Goal: Task Accomplishment & Management: Use online tool/utility

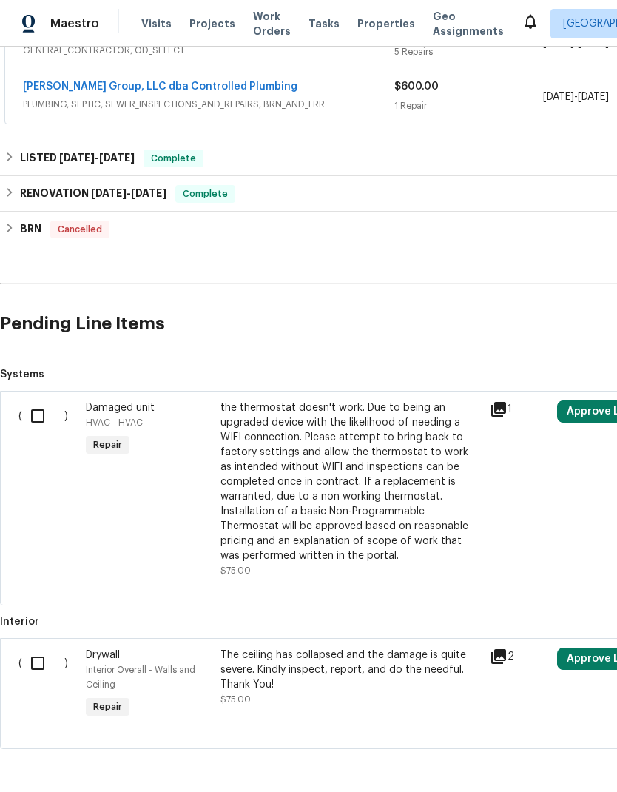
scroll to position [477, 0]
click at [38, 414] on input "checkbox" at bounding box center [43, 416] width 42 height 31
checkbox input "true"
click at [40, 659] on input "checkbox" at bounding box center [43, 663] width 42 height 31
checkbox input "true"
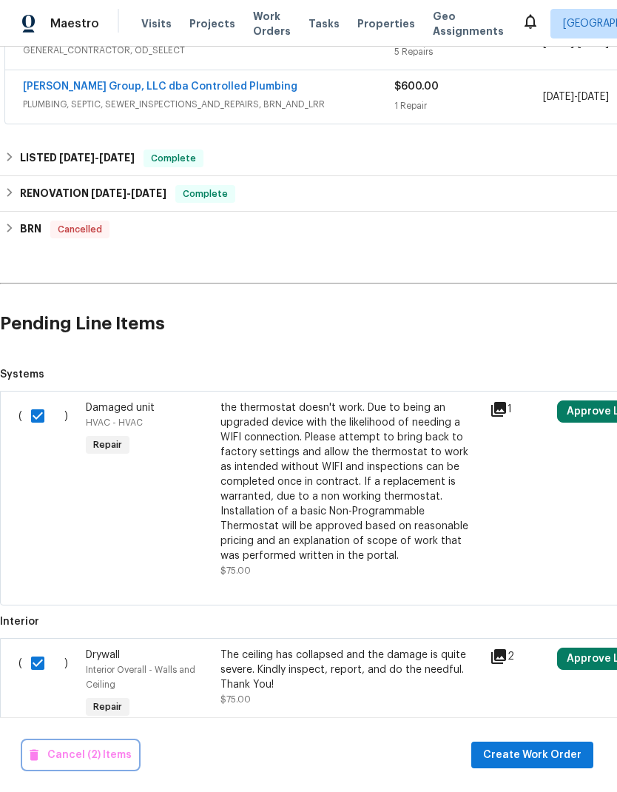
click at [64, 754] on span "Cancel (2) Items" at bounding box center [81, 755] width 102 height 19
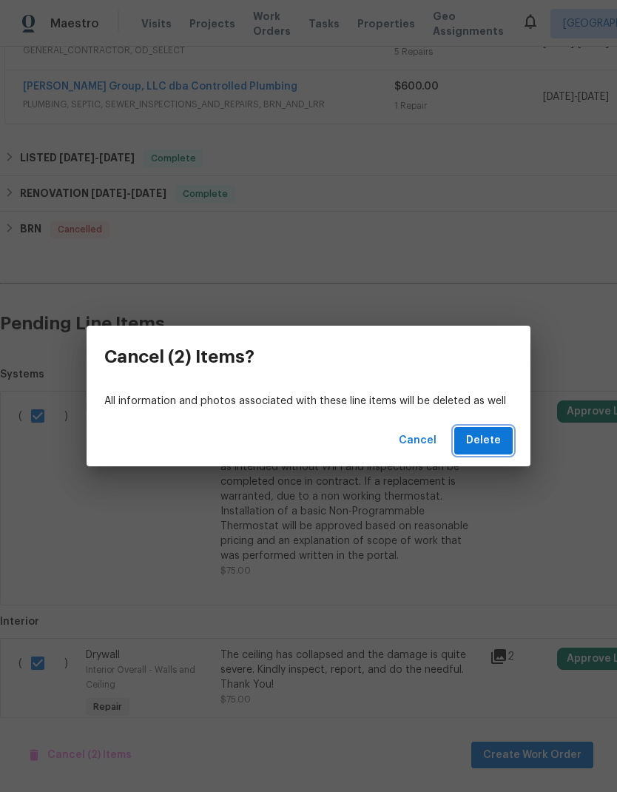
click at [494, 443] on span "Delete" at bounding box center [483, 441] width 35 height 19
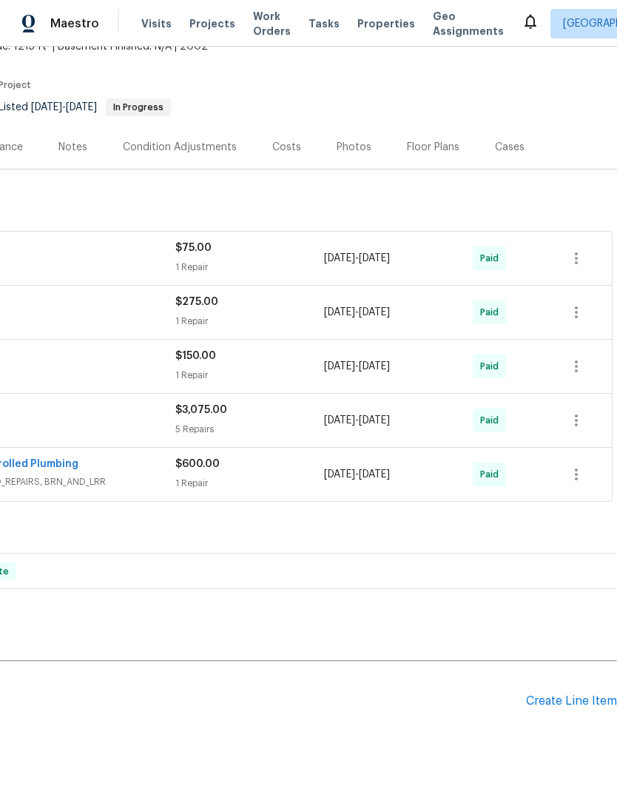
scroll to position [98, 219]
click at [574, 698] on div "Create Line Item" at bounding box center [571, 702] width 91 height 14
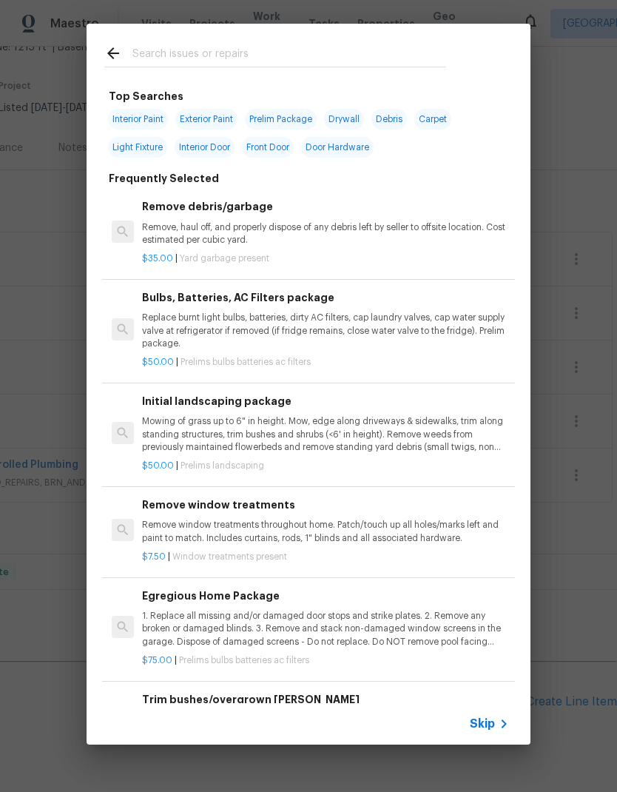
click at [405, 53] on input "text" at bounding box center [290, 55] width 314 height 22
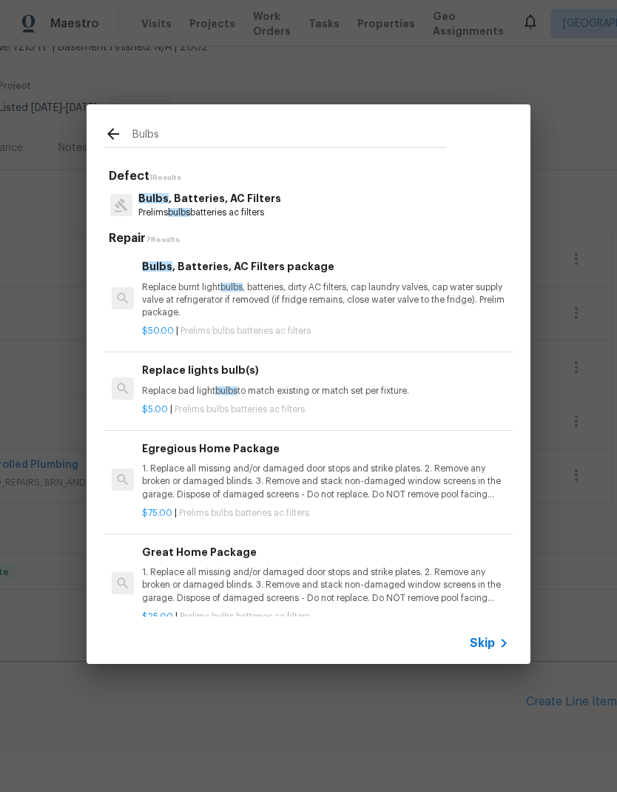
type input "Bulbs"
click at [424, 212] on div "Bulbs , Batteries, AC Filters Prelims bulbs batteries ac filters" at bounding box center [308, 205] width 409 height 40
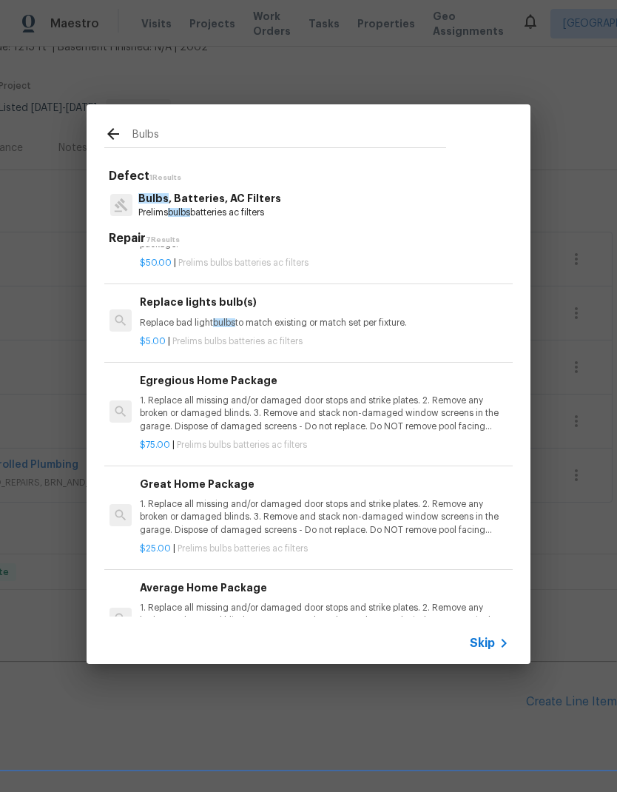
scroll to position [68, 2]
click at [412, 418] on p "1. Replace all missing and/or damaged door stops and strike plates. 2. Remove a…" at bounding box center [323, 414] width 367 height 38
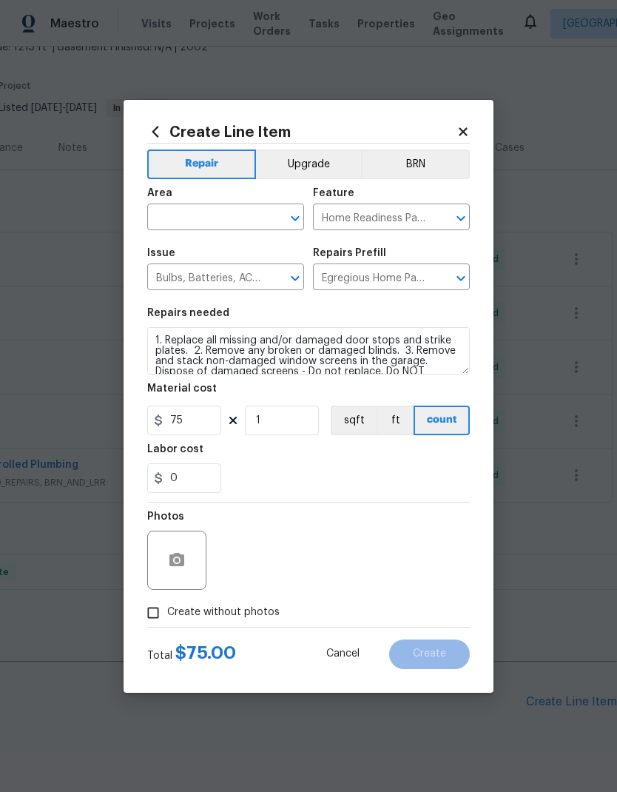
click at [232, 212] on input "text" at bounding box center [205, 218] width 116 height 23
click at [178, 276] on li "Interior Overall" at bounding box center [225, 276] width 157 height 24
type input "Interior Overall"
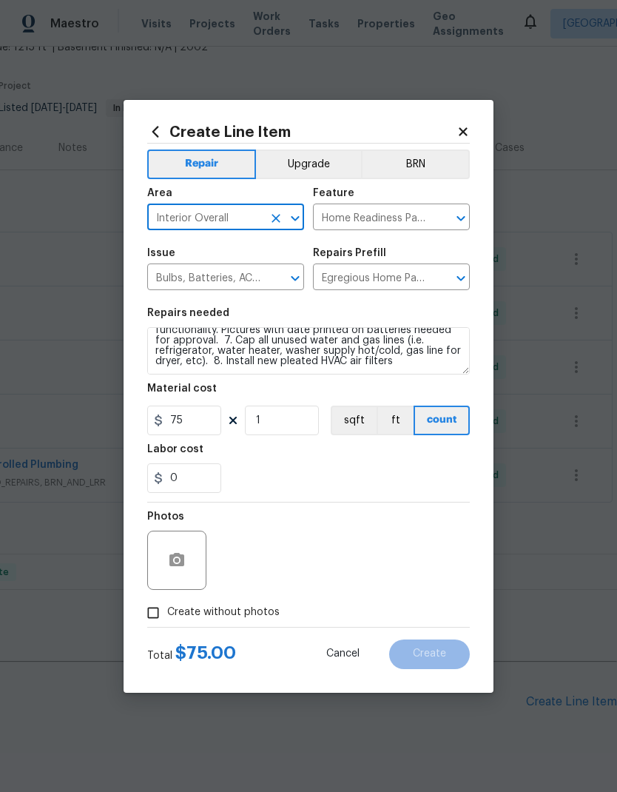
scroll to position [135, 0]
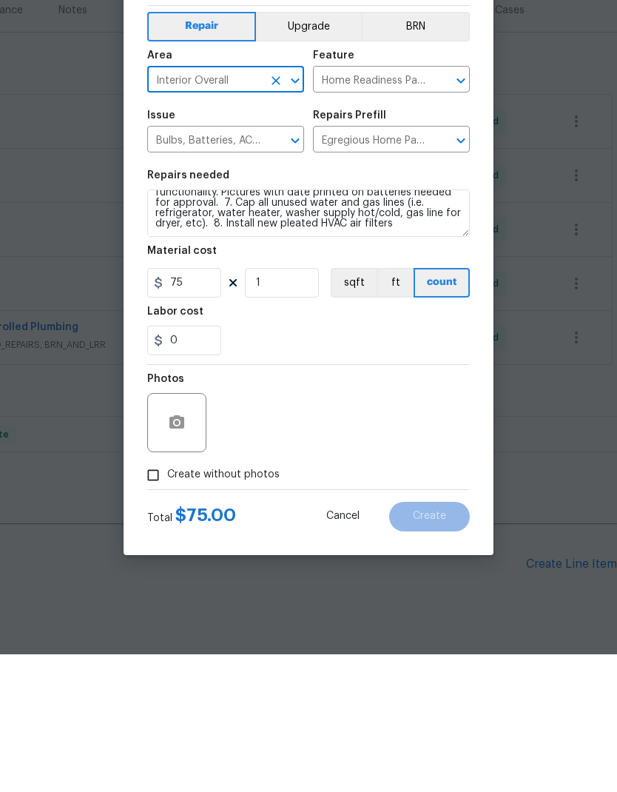
click at [159, 599] on input "Create without photos" at bounding box center [153, 613] width 28 height 28
checkbox input "true"
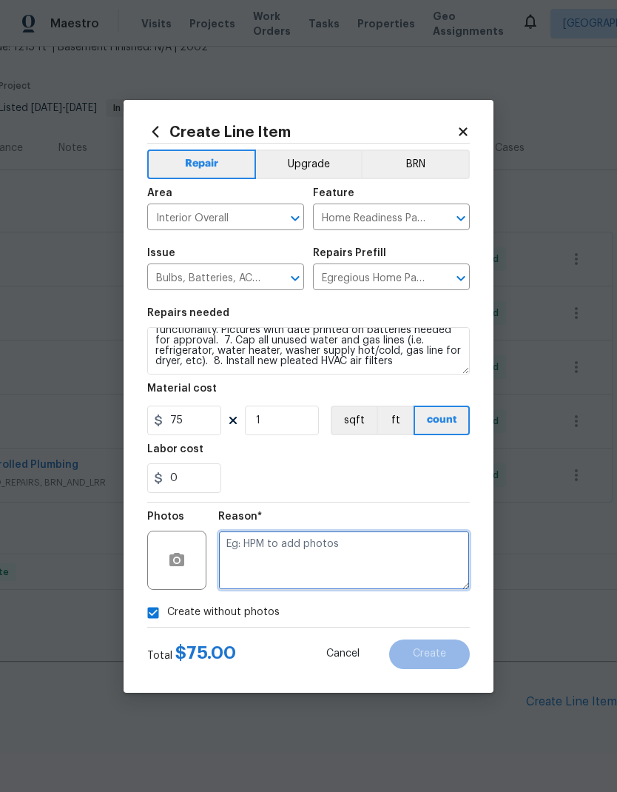
click at [369, 583] on textarea at bounding box center [344, 560] width 252 height 59
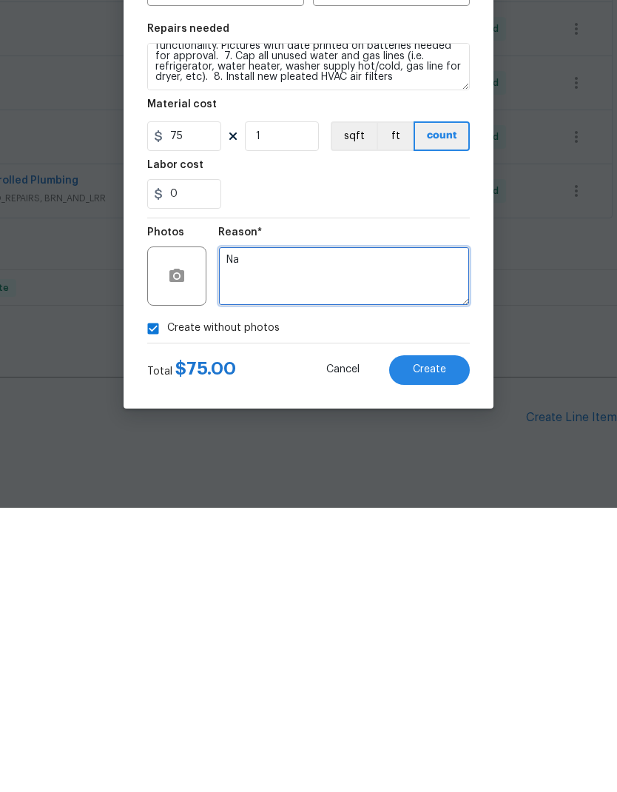
type textarea "Na"
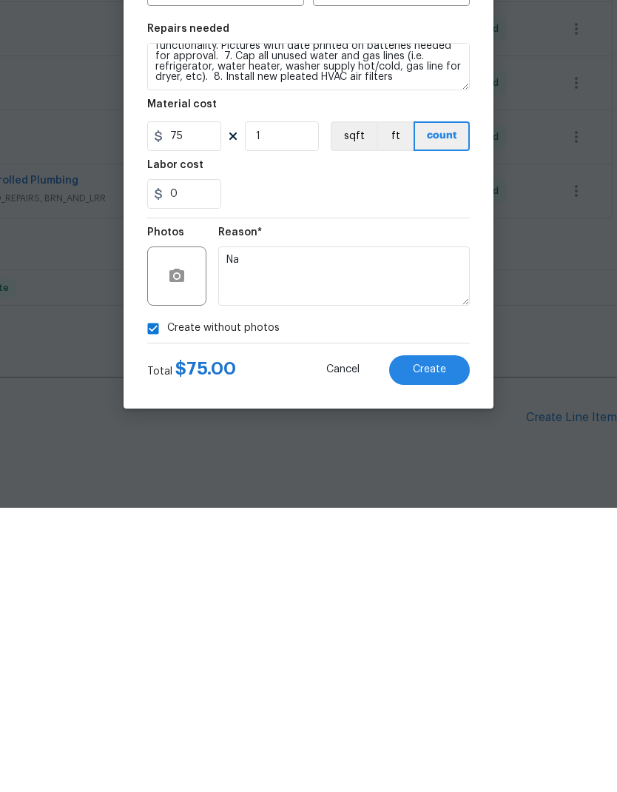
click at [444, 649] on span "Create" at bounding box center [429, 654] width 33 height 11
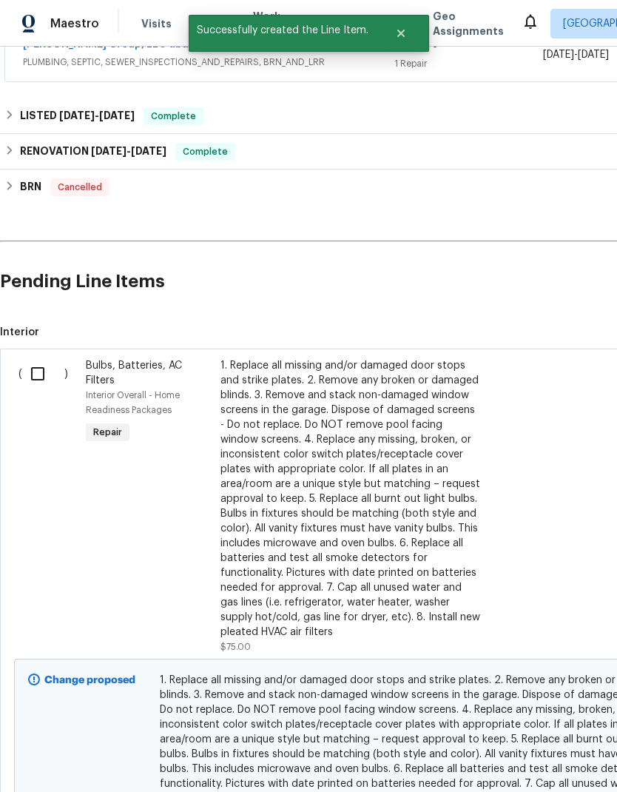
scroll to position [519, 0]
click at [39, 358] on input "checkbox" at bounding box center [43, 373] width 42 height 31
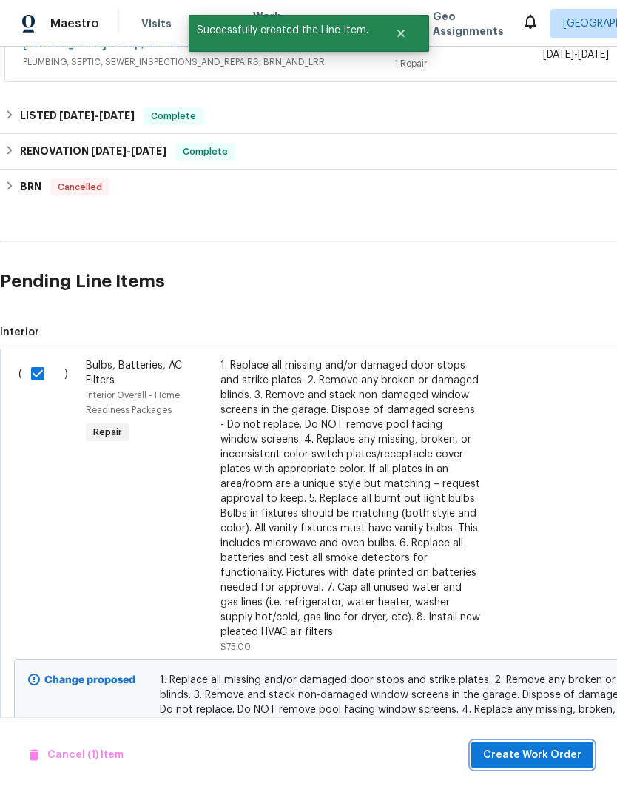
click at [535, 764] on button "Create Work Order" at bounding box center [533, 755] width 122 height 27
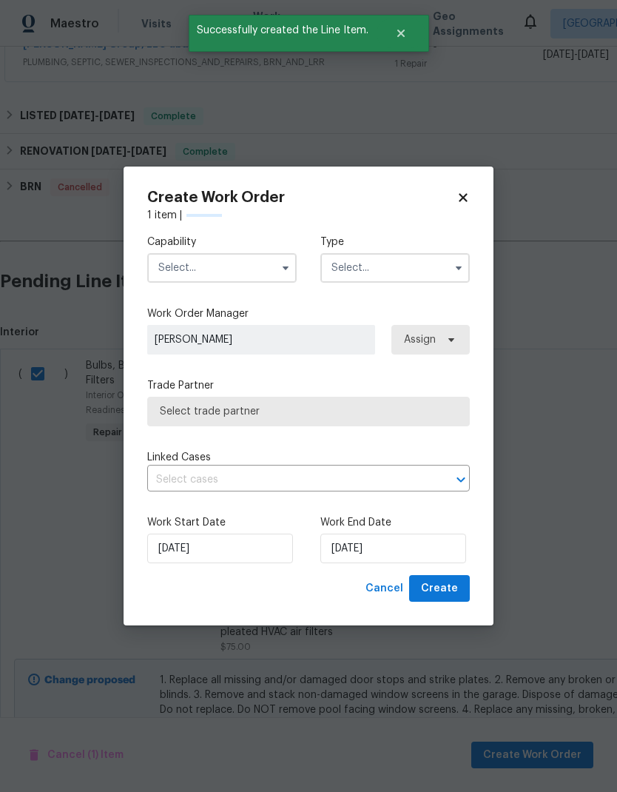
checkbox input "false"
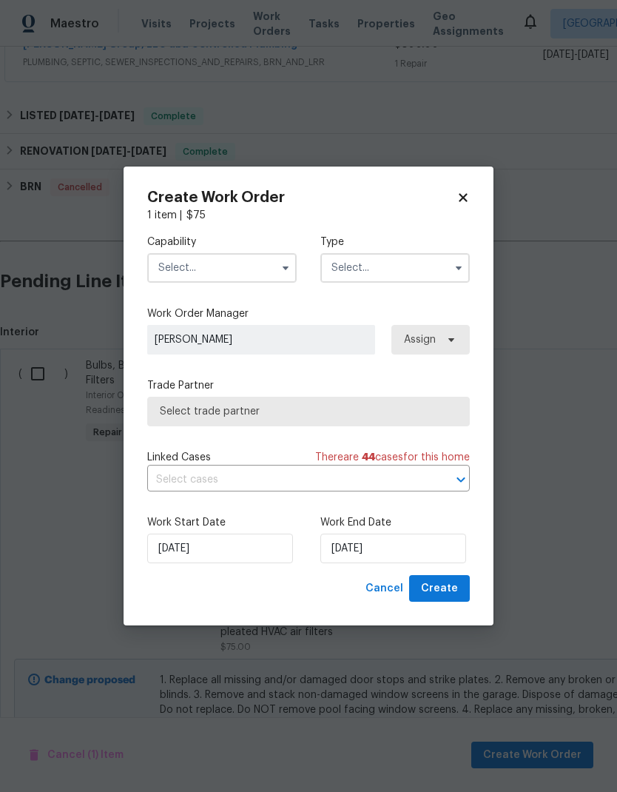
click at [170, 263] on input "text" at bounding box center [222, 268] width 150 height 30
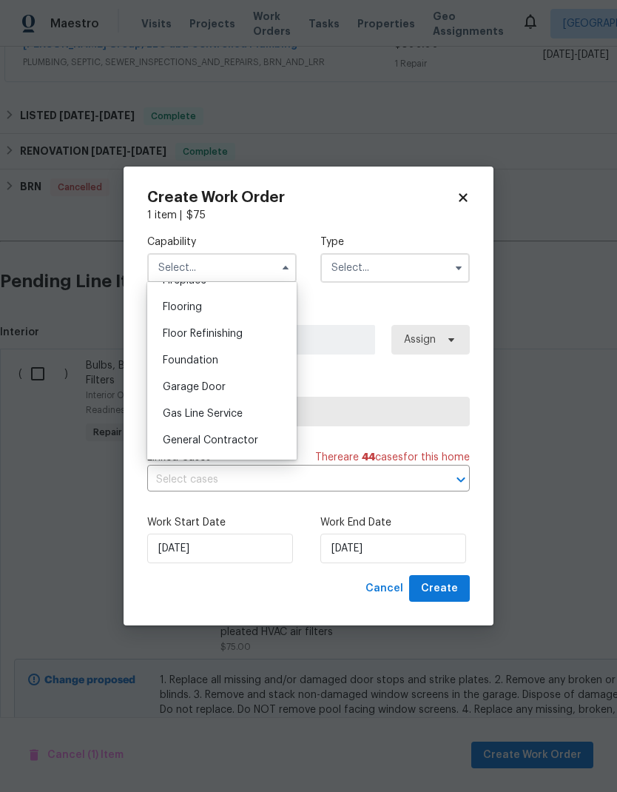
scroll to position [566, 0]
click at [174, 446] on div "General Contractor" at bounding box center [222, 440] width 142 height 27
type input "General Contractor"
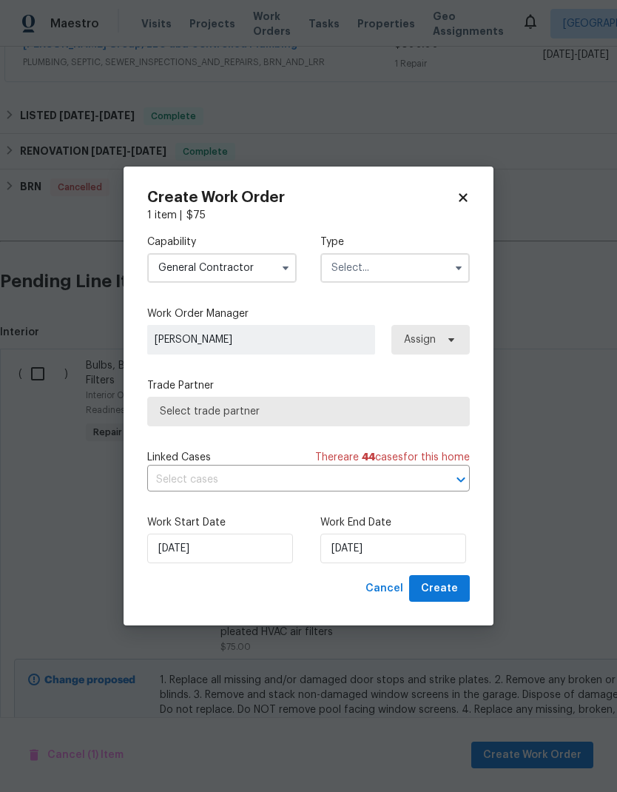
click at [415, 256] on input "text" at bounding box center [396, 268] width 150 height 30
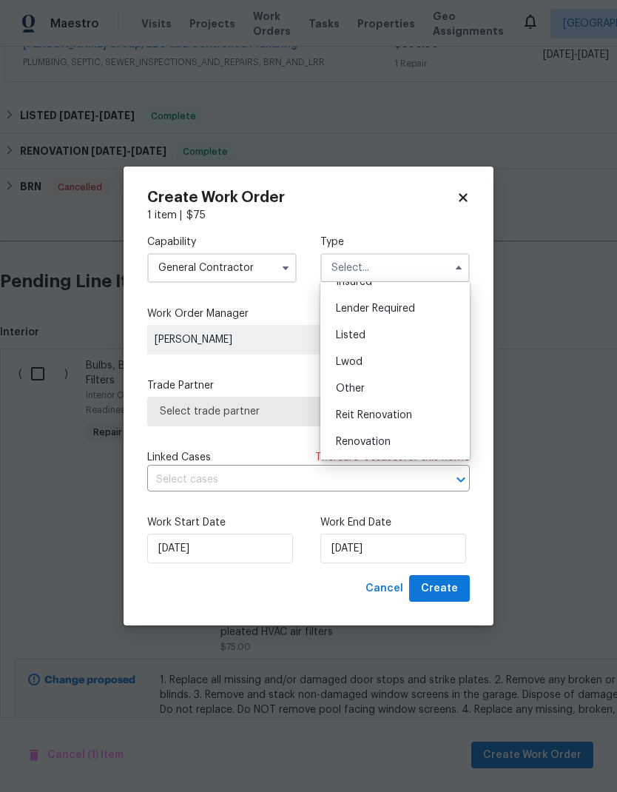
scroll to position [98, 0]
click at [381, 446] on div "Renovation" at bounding box center [395, 440] width 142 height 27
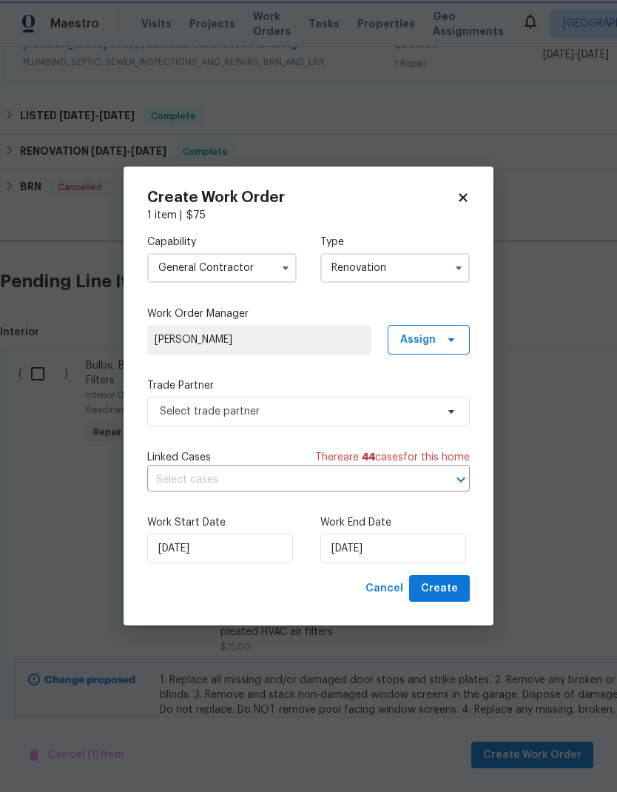
scroll to position [0, 0]
click at [408, 255] on input "Renovation" at bounding box center [396, 268] width 150 height 30
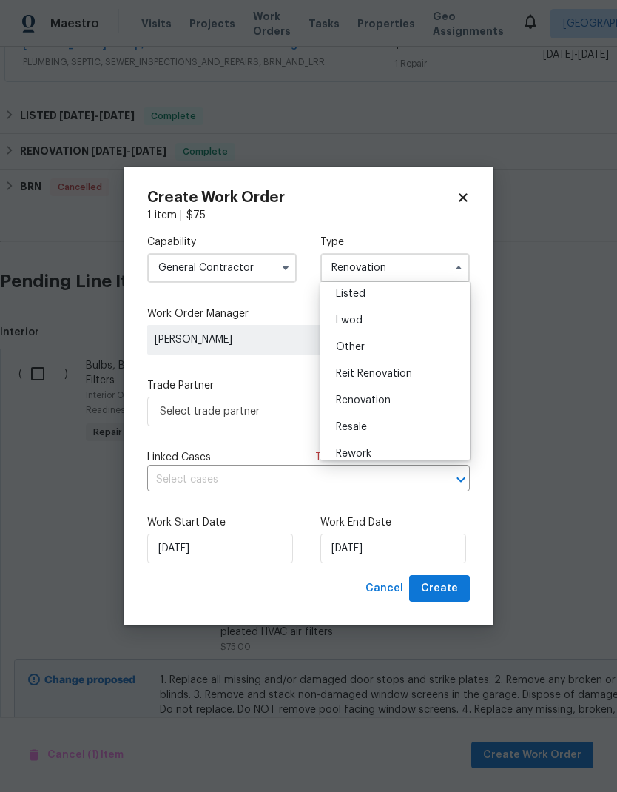
scroll to position [110, 0]
click at [406, 324] on div "Listed" at bounding box center [395, 322] width 142 height 27
type input "Listed"
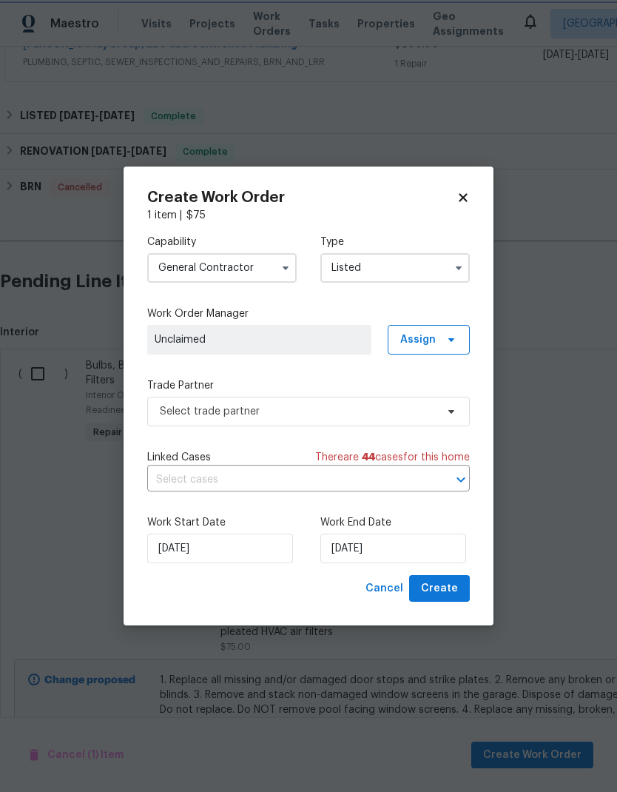
scroll to position [0, 0]
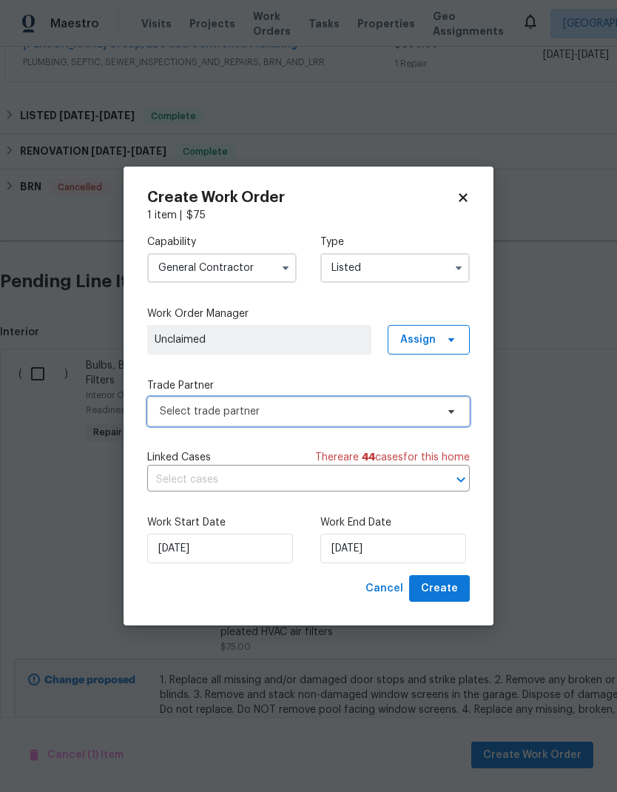
click at [387, 413] on span "Select trade partner" at bounding box center [298, 411] width 276 height 15
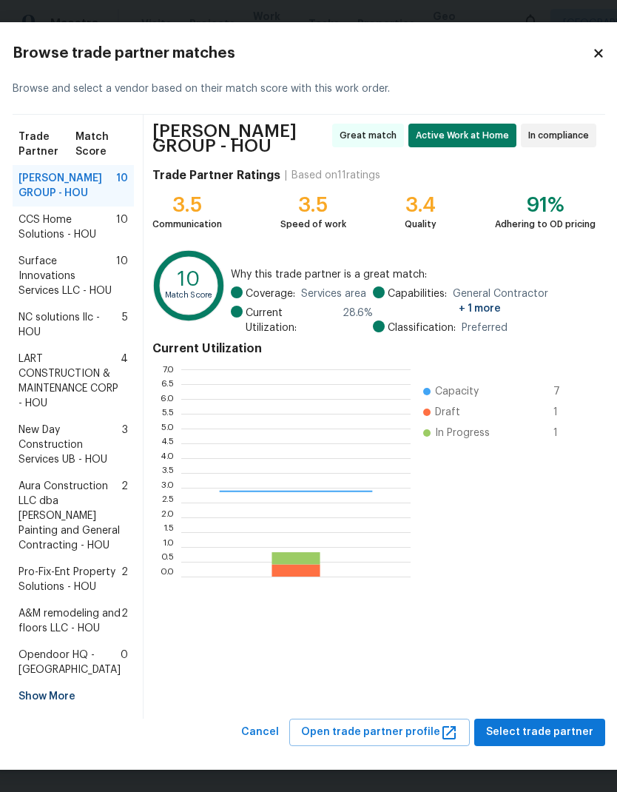
scroll to position [207, 230]
click at [45, 298] on span "Surface Innovations Services LLC - HOU" at bounding box center [68, 276] width 98 height 44
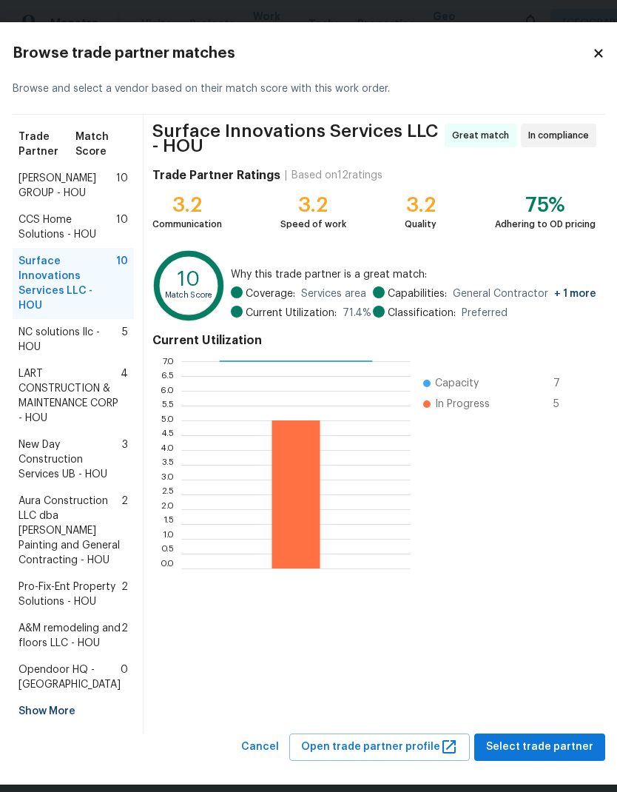
click at [42, 229] on span "CCS Home Solutions - HOU" at bounding box center [68, 227] width 98 height 30
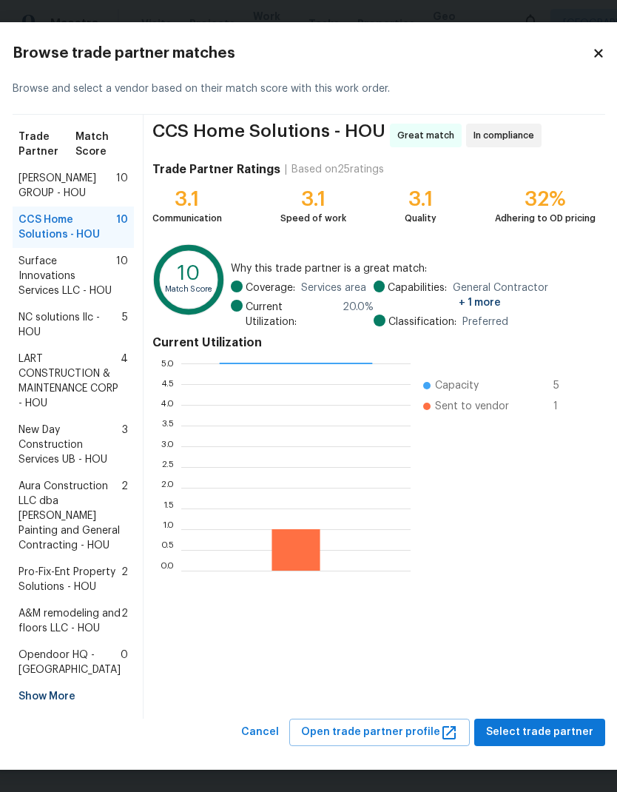
click at [37, 159] on div "Trade Partner Match Score" at bounding box center [73, 144] width 121 height 41
click at [38, 185] on span "[PERSON_NAME] GROUP - HOU" at bounding box center [68, 186] width 98 height 30
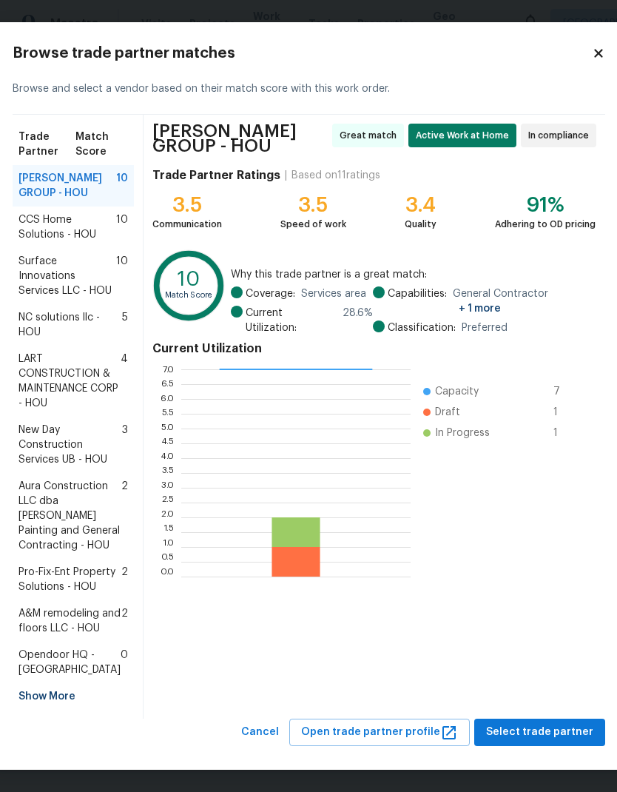
scroll to position [133, 0]
click at [546, 731] on span "Select trade partner" at bounding box center [539, 732] width 107 height 19
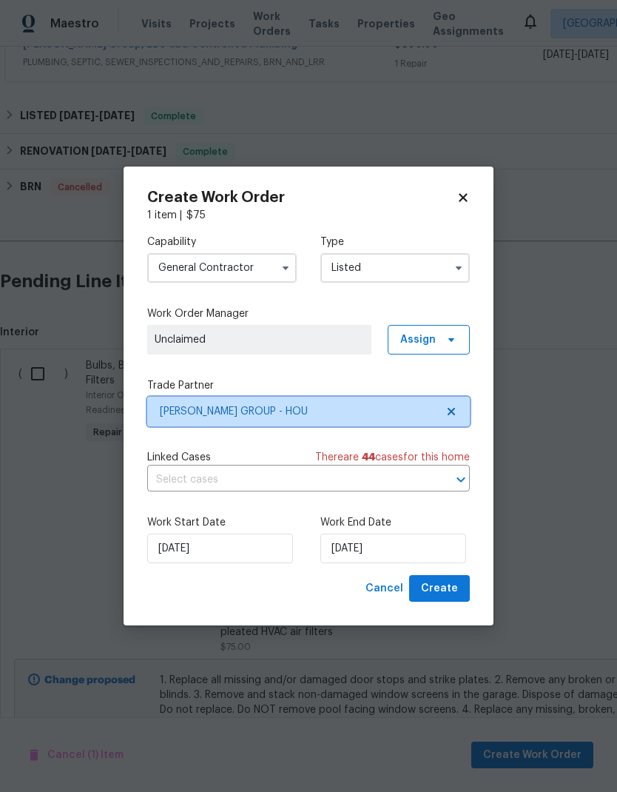
scroll to position [0, 0]
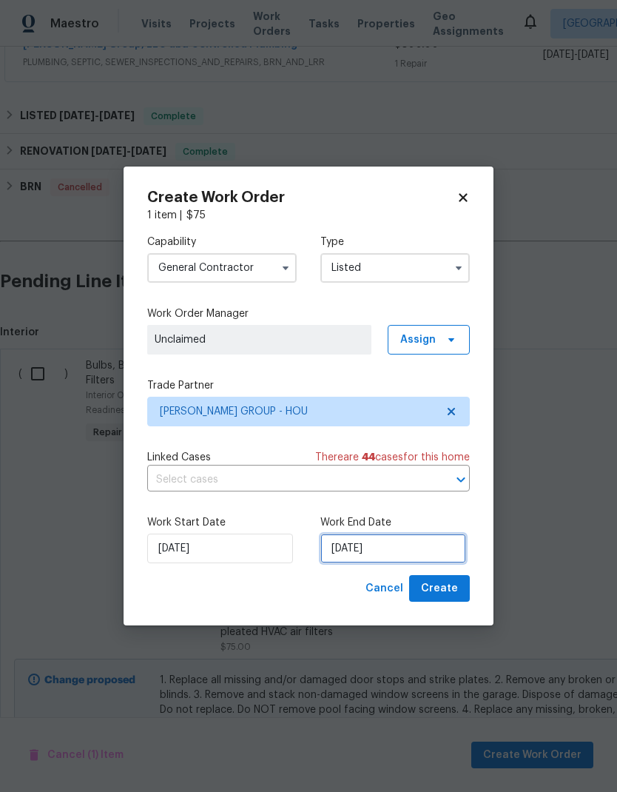
click at [419, 547] on input "[DATE]" at bounding box center [394, 549] width 146 height 30
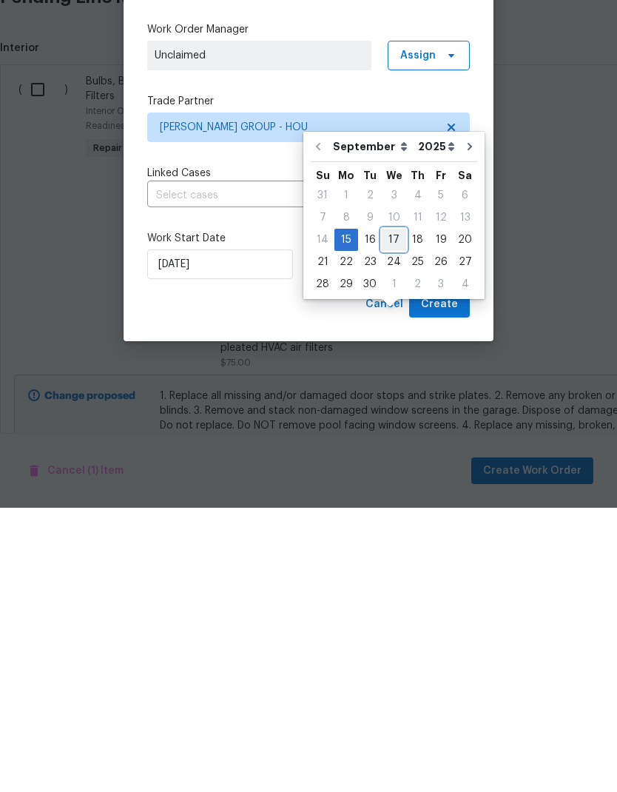
click at [392, 514] on div "17" at bounding box center [394, 524] width 24 height 21
type input "[DATE]"
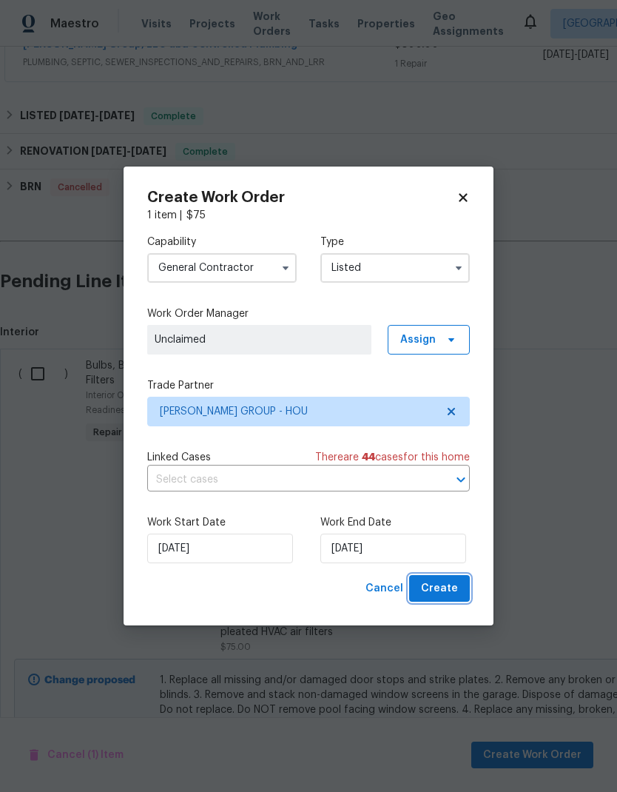
click at [446, 600] on button "Create" at bounding box center [439, 588] width 61 height 27
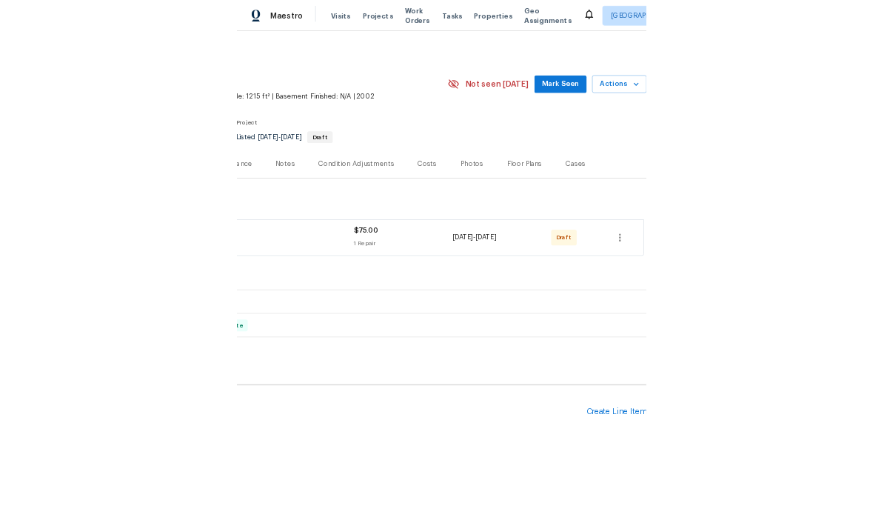
scroll to position [0, 219]
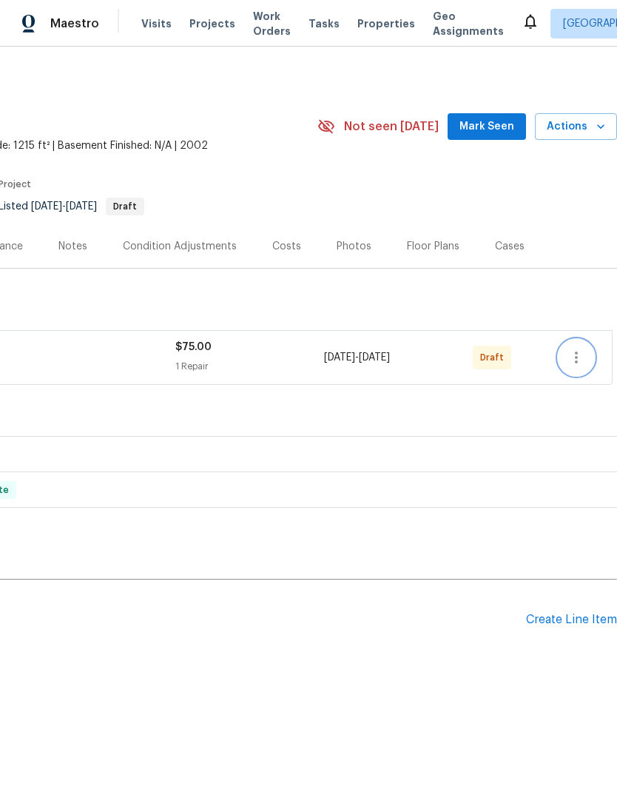
click at [571, 361] on icon "button" at bounding box center [577, 358] width 18 height 18
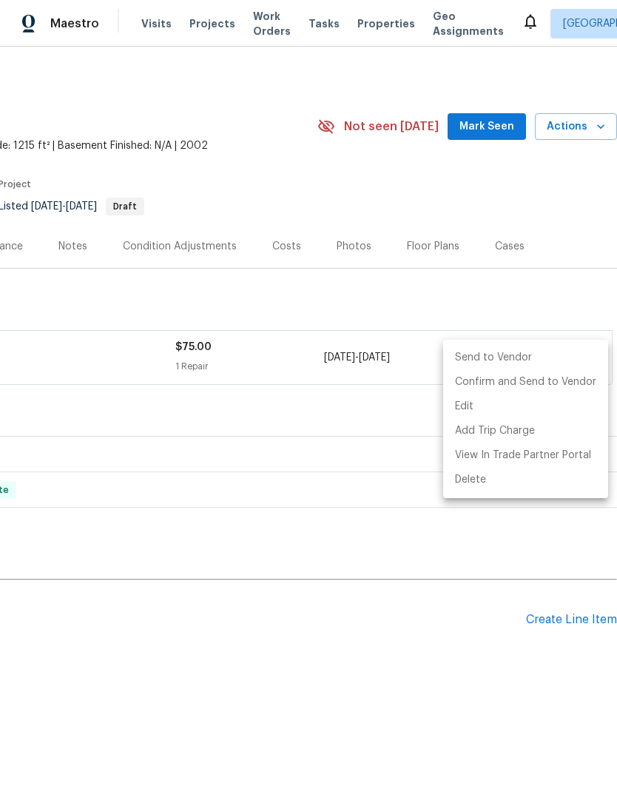
click at [526, 358] on li "Send to Vendor" at bounding box center [525, 358] width 165 height 24
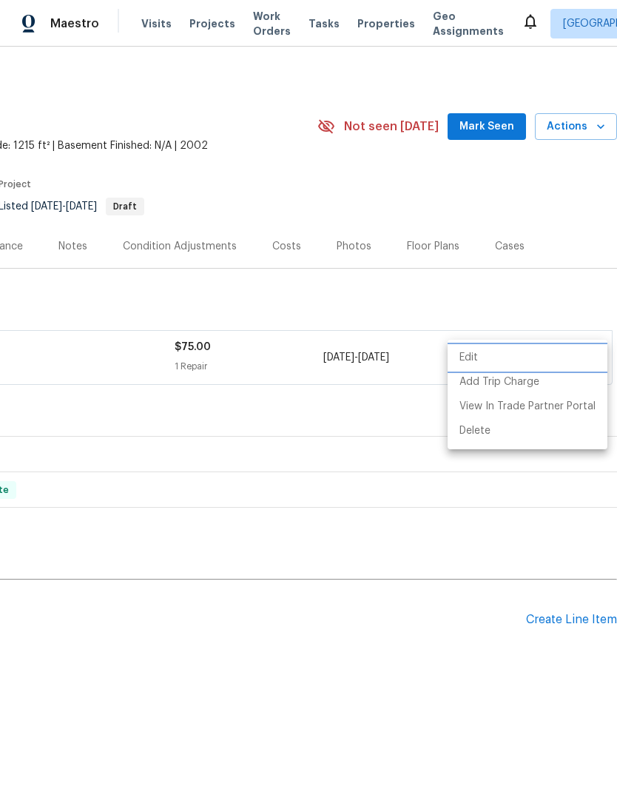
scroll to position [0, 0]
